Goal: Find specific page/section: Find specific page/section

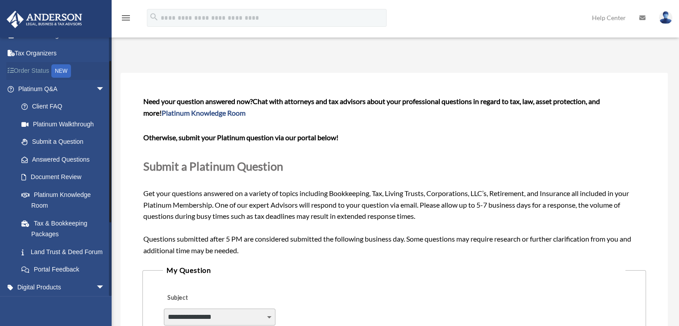
scroll to position [45, 0]
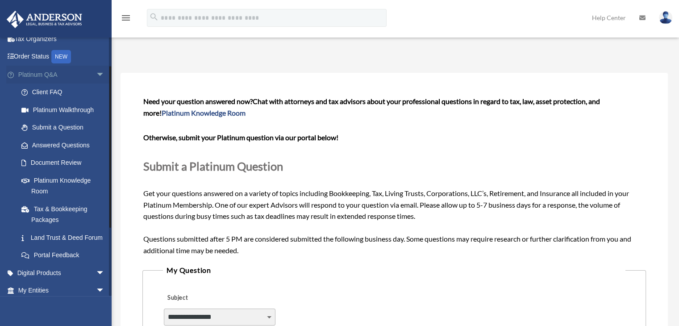
click at [96, 72] on span "arrow_drop_down" at bounding box center [105, 75] width 18 height 18
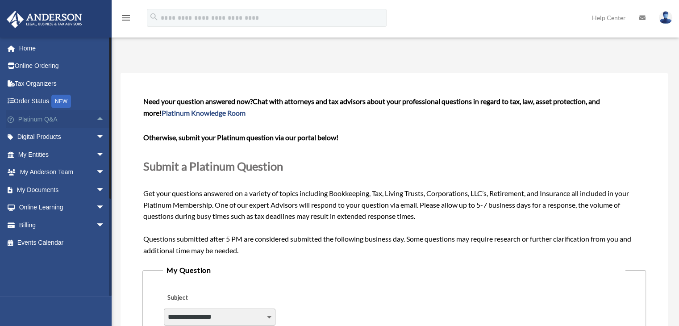
scroll to position [0, 0]
click at [96, 190] on span "arrow_drop_down" at bounding box center [105, 190] width 18 height 18
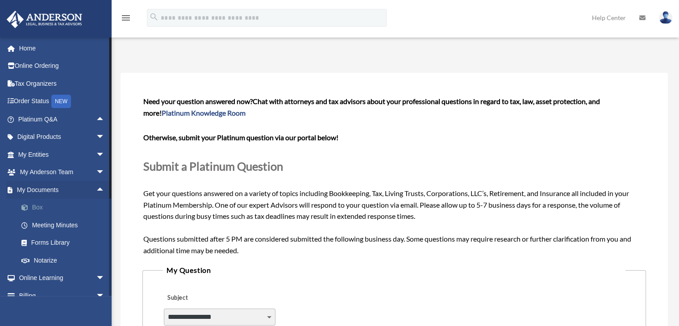
click at [35, 209] on link "Box" at bounding box center [65, 208] width 106 height 18
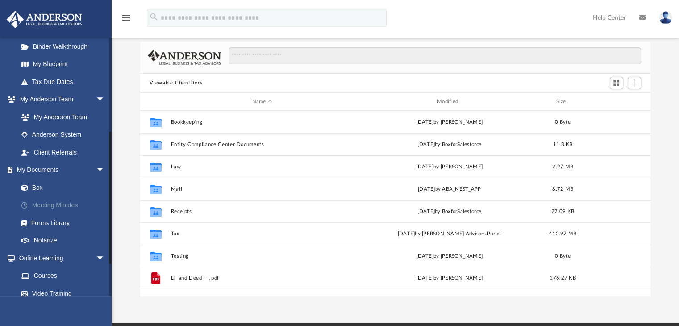
scroll to position [223, 0]
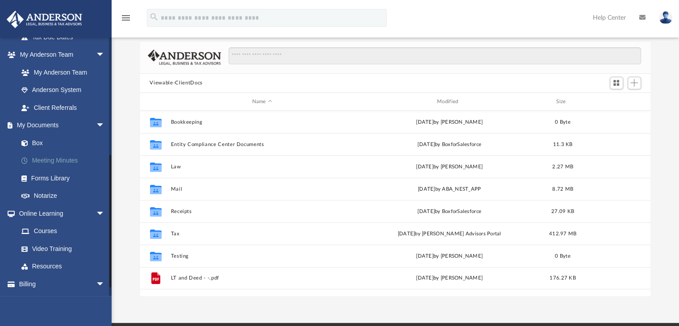
click at [55, 161] on link "Meeting Minutes" at bounding box center [65, 161] width 106 height 18
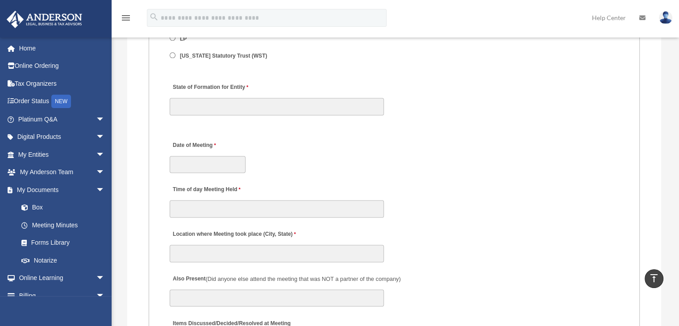
scroll to position [1205, 0]
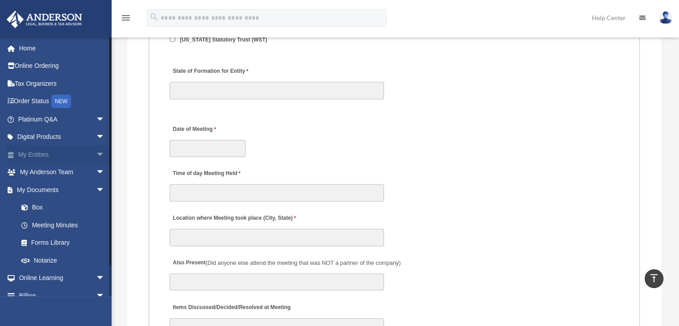
click at [96, 154] on span "arrow_drop_down" at bounding box center [105, 155] width 18 height 18
